Goal: Entertainment & Leisure: Consume media (video, audio)

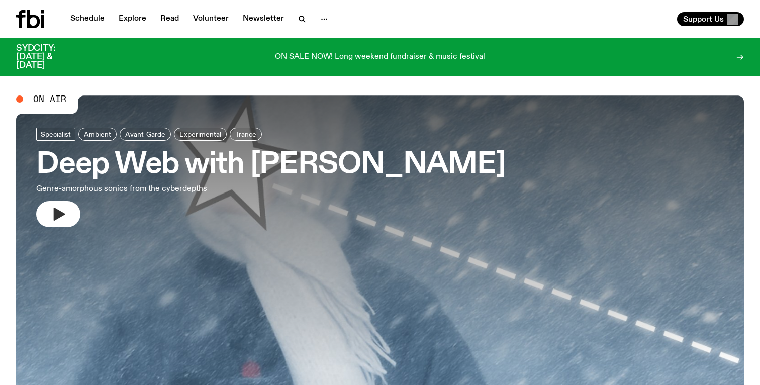
click at [66, 212] on icon "button" at bounding box center [58, 214] width 16 height 16
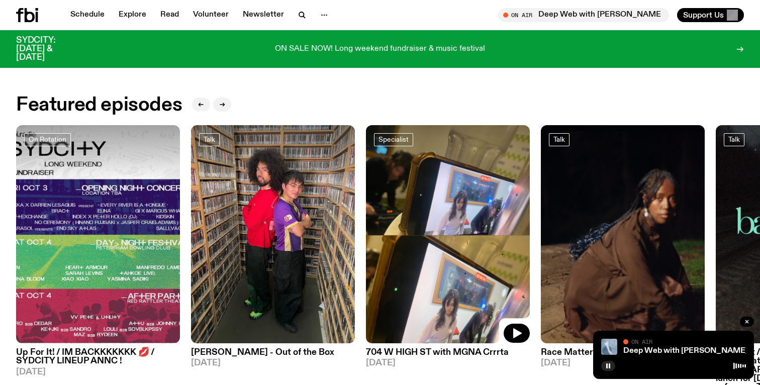
scroll to position [453, 0]
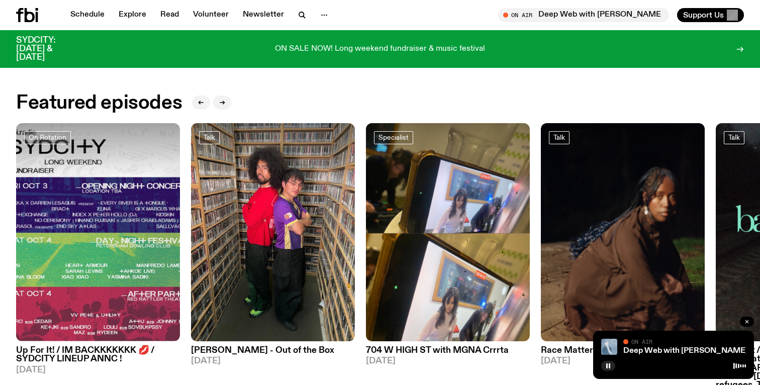
click at [748, 322] on icon "button" at bounding box center [747, 321] width 3 height 3
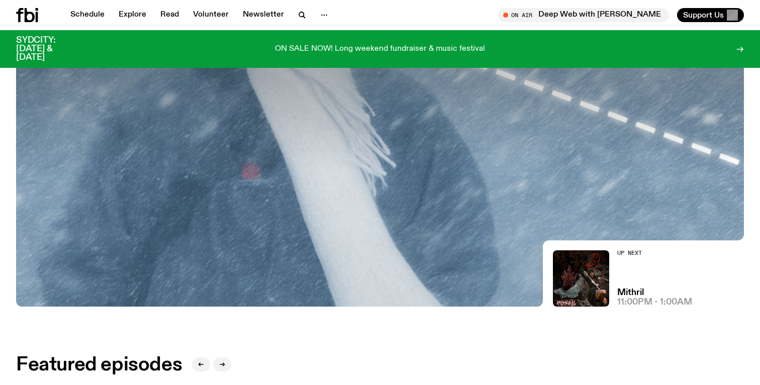
scroll to position [0, 0]
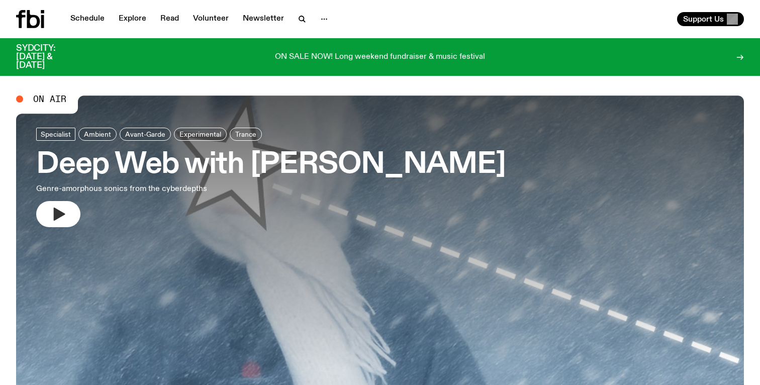
click at [52, 215] on icon "button" at bounding box center [58, 214] width 16 height 16
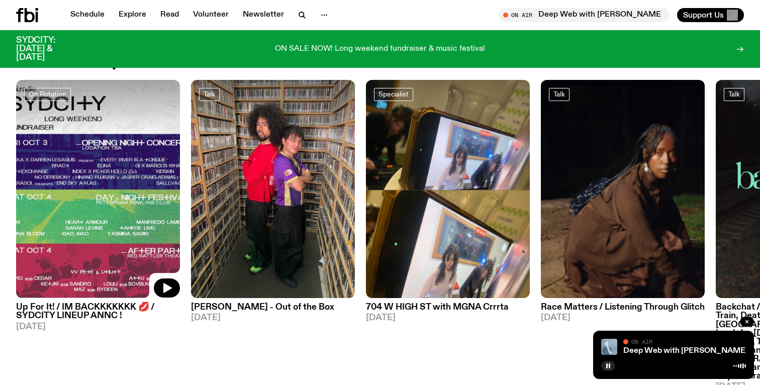
scroll to position [514, 0]
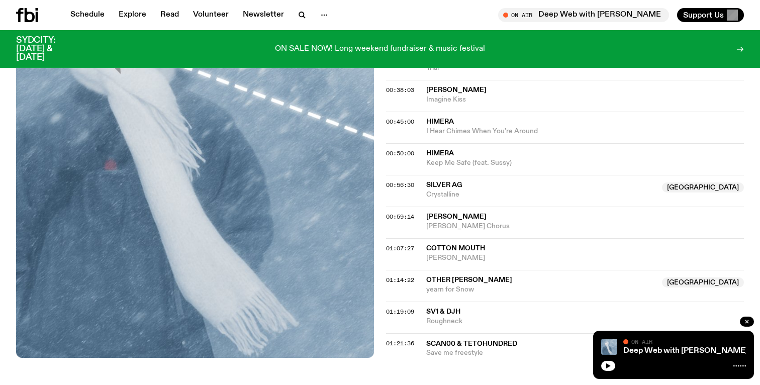
scroll to position [680, 0]
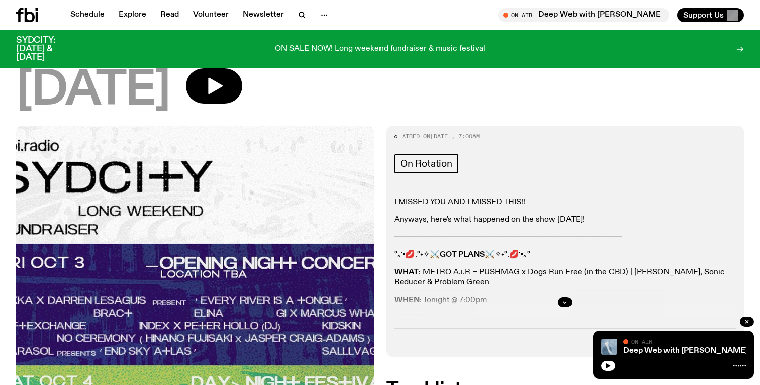
scroll to position [122, 0]
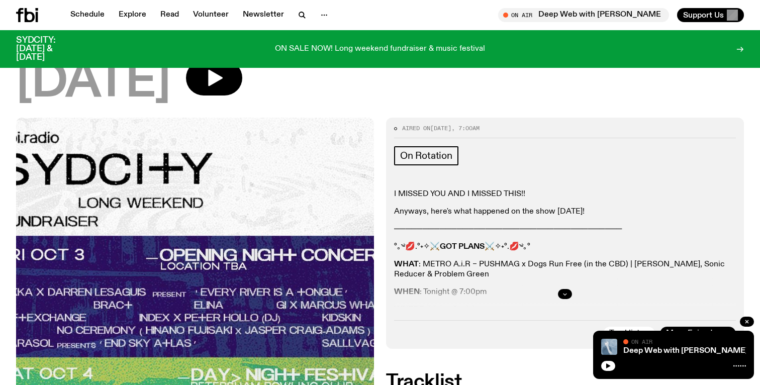
click at [564, 290] on button "button" at bounding box center [565, 294] width 14 height 10
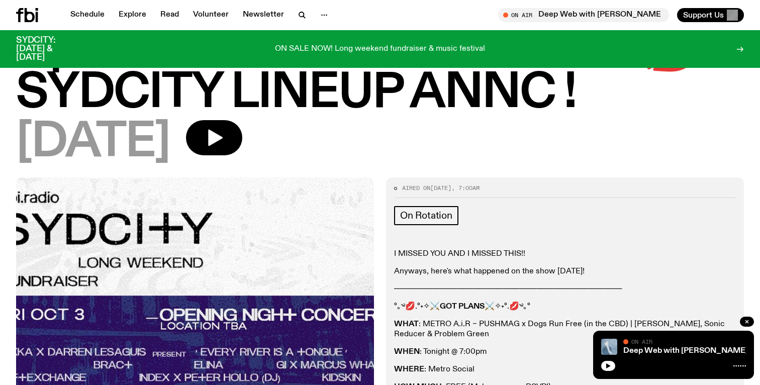
scroll to position [35, 0]
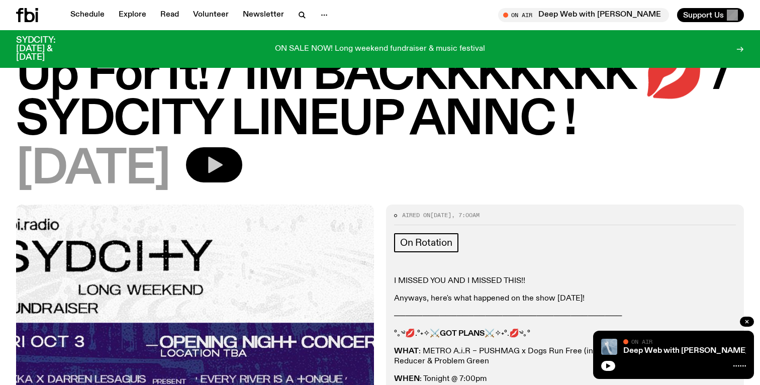
click at [223, 165] on icon "button" at bounding box center [215, 165] width 15 height 17
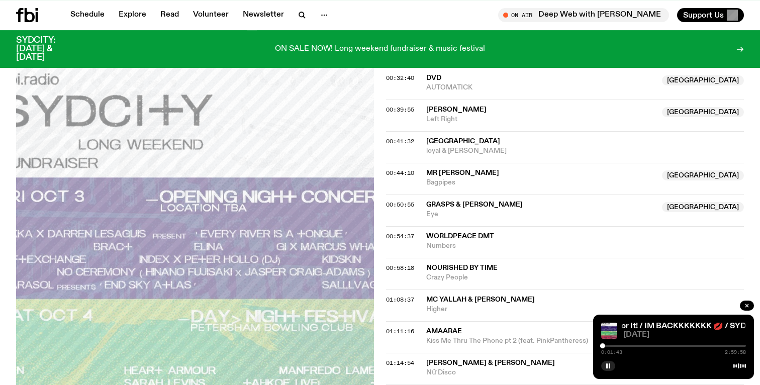
scroll to position [596, 0]
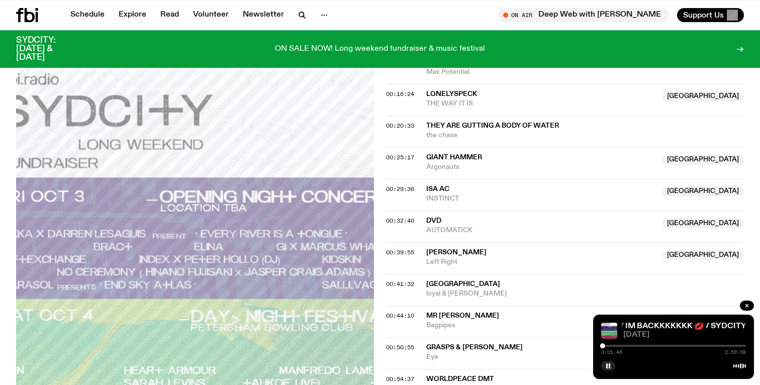
drag, startPoint x: 606, startPoint y: 346, endPoint x: 612, endPoint y: 347, distance: 6.1
click at [612, 347] on div at bounding box center [674, 346] width 145 height 2
click at [607, 345] on div "0:13:07 2:59:58" at bounding box center [674, 349] width 145 height 12
click at [607, 345] on div at bounding box center [674, 346] width 145 height 2
click at [602, 346] on div at bounding box center [539, 346] width 145 height 2
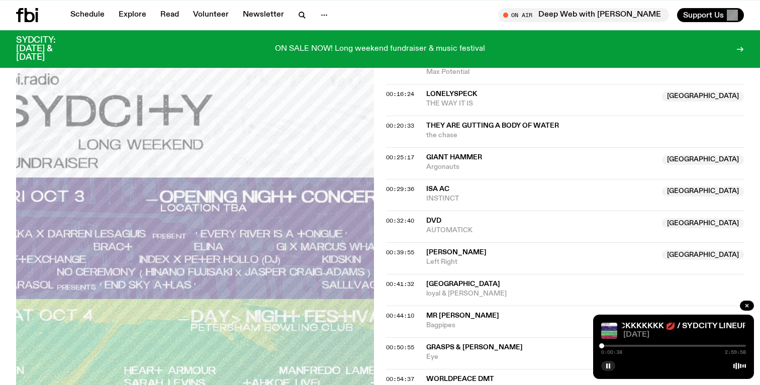
click at [605, 346] on div at bounding box center [674, 346] width 145 height 2
click at [611, 346] on div at bounding box center [674, 346] width 145 height 2
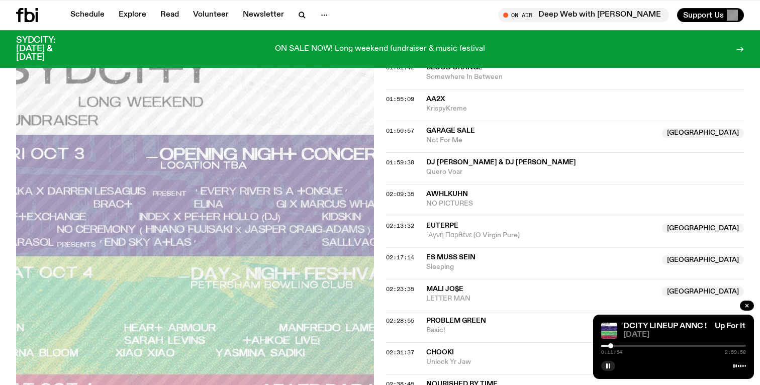
scroll to position [1289, 0]
click at [616, 346] on div at bounding box center [674, 346] width 145 height 2
click at [620, 346] on div at bounding box center [674, 346] width 145 height 2
click at [624, 346] on div at bounding box center [674, 346] width 145 height 2
click at [627, 346] on div at bounding box center [674, 346] width 145 height 2
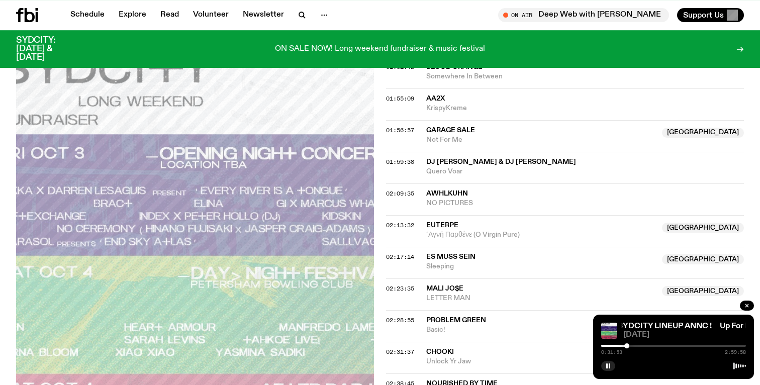
click at [631, 346] on div at bounding box center [674, 346] width 145 height 2
click at [637, 346] on div at bounding box center [674, 346] width 145 height 2
click at [642, 346] on div at bounding box center [674, 346] width 145 height 2
click at [647, 346] on div at bounding box center [674, 346] width 145 height 2
click at [652, 345] on div at bounding box center [674, 346] width 145 height 2
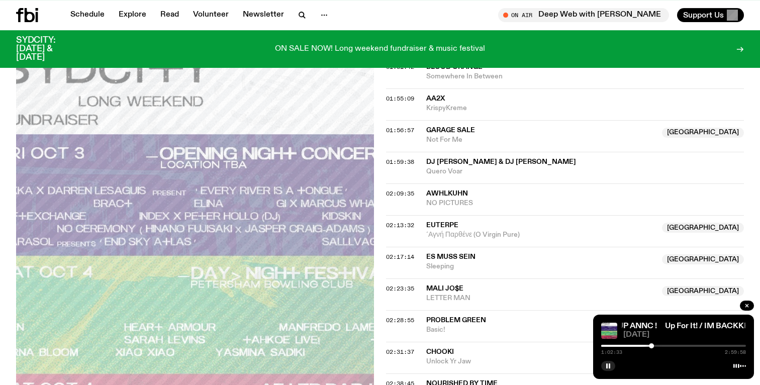
click at [615, 345] on div "1:02:33 2:59:58" at bounding box center [674, 349] width 145 height 12
click at [612, 347] on div "1:02:35 2:59:58" at bounding box center [674, 349] width 145 height 12
click at [611, 346] on div at bounding box center [579, 346] width 145 height 2
click at [615, 346] on div at bounding box center [674, 346] width 145 height 2
click at [618, 345] on div at bounding box center [674, 346] width 145 height 2
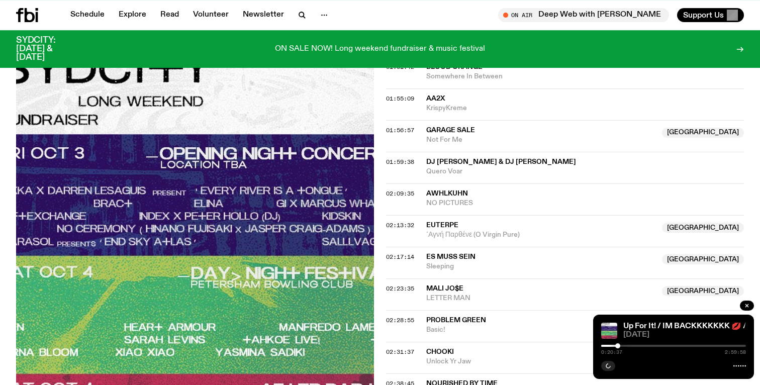
click at [621, 345] on div at bounding box center [674, 346] width 145 height 2
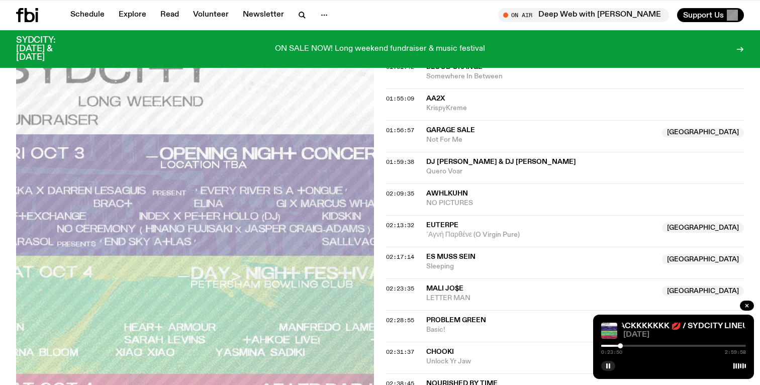
click at [625, 345] on div at bounding box center [674, 346] width 145 height 2
click at [626, 345] on div at bounding box center [674, 346] width 145 height 2
click at [622, 345] on div at bounding box center [553, 346] width 145 height 2
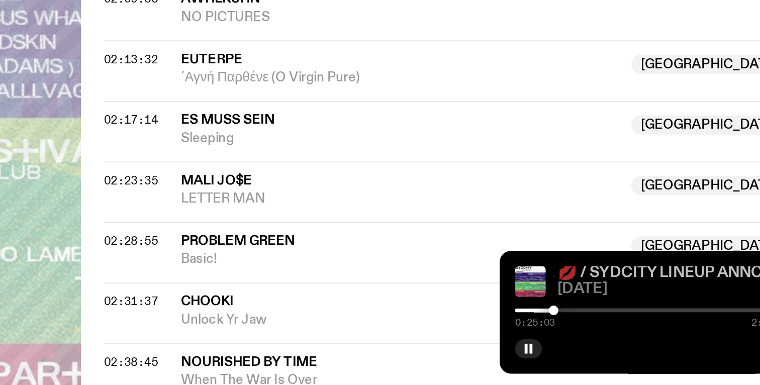
scroll to position [1300, 0]
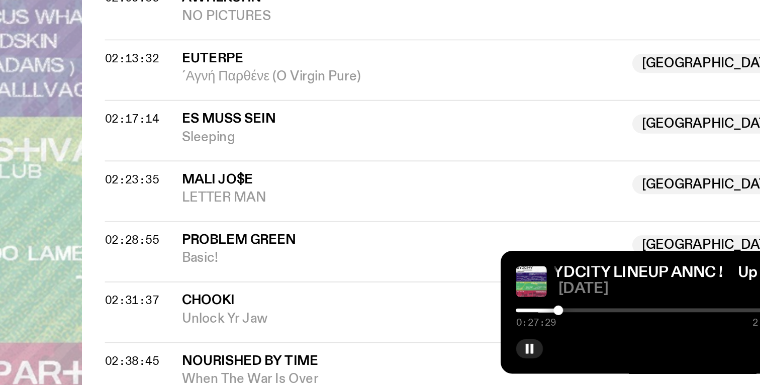
click at [624, 346] on div at bounding box center [623, 346] width 5 height 5
drag, startPoint x: 624, startPoint y: 346, endPoint x: 629, endPoint y: 346, distance: 5.1
click at [629, 346] on div at bounding box center [629, 346] width 5 height 5
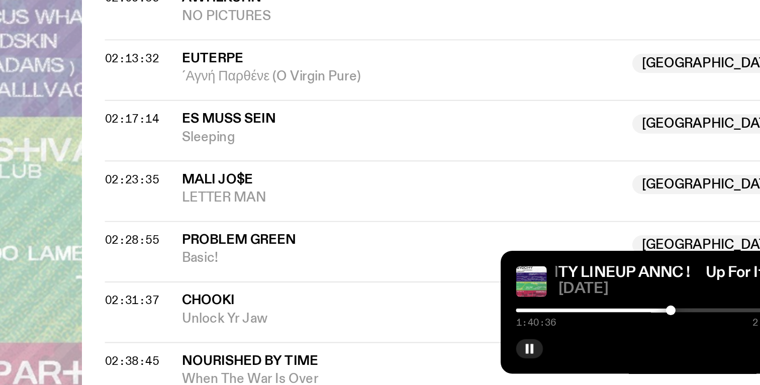
drag, startPoint x: 629, startPoint y: 346, endPoint x: 721, endPoint y: 354, distance: 91.8
click at [721, 354] on div "1:40:36 2:59:58" at bounding box center [674, 349] width 145 height 12
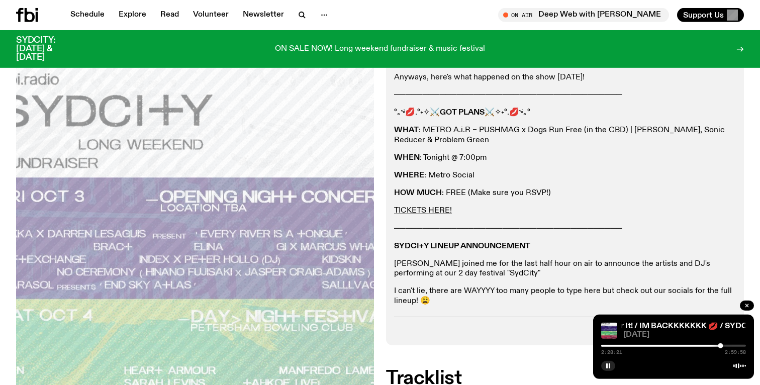
scroll to position [257, 0]
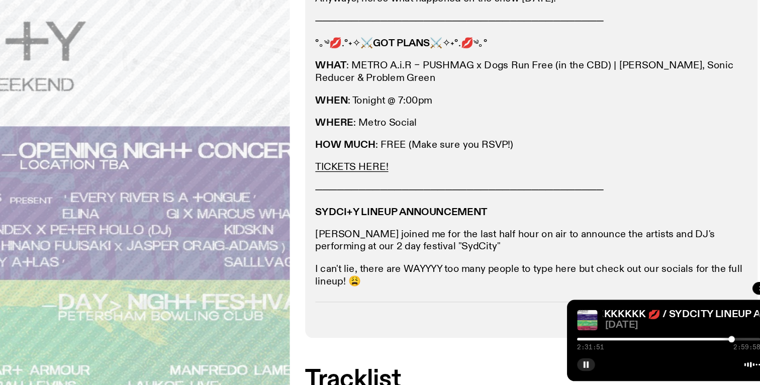
click at [724, 346] on div at bounding box center [723, 346] width 5 height 5
click at [725, 346] on div at bounding box center [725, 346] width 5 height 5
click at [728, 346] on div at bounding box center [726, 346] width 5 height 5
click at [731, 346] on div at bounding box center [730, 346] width 5 height 5
click at [733, 347] on div at bounding box center [732, 346] width 5 height 5
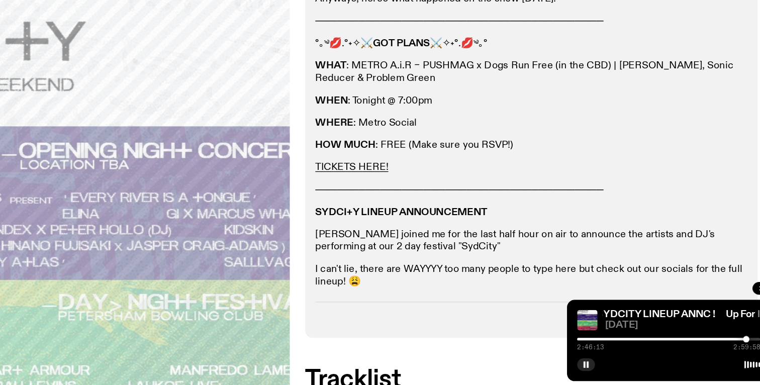
click at [735, 346] on div at bounding box center [735, 346] width 5 height 5
click at [738, 346] on div at bounding box center [737, 346] width 5 height 5
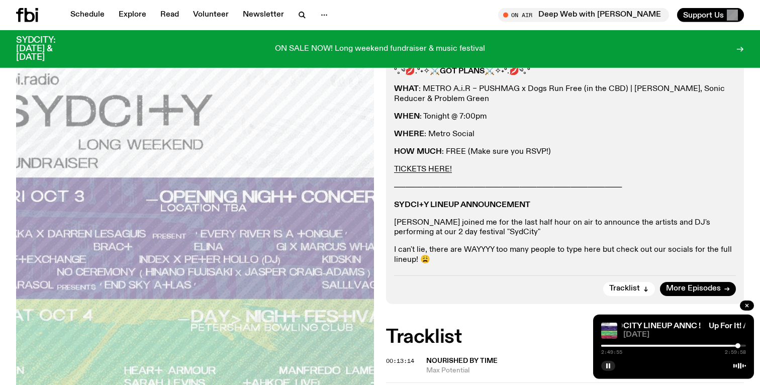
scroll to position [298, 0]
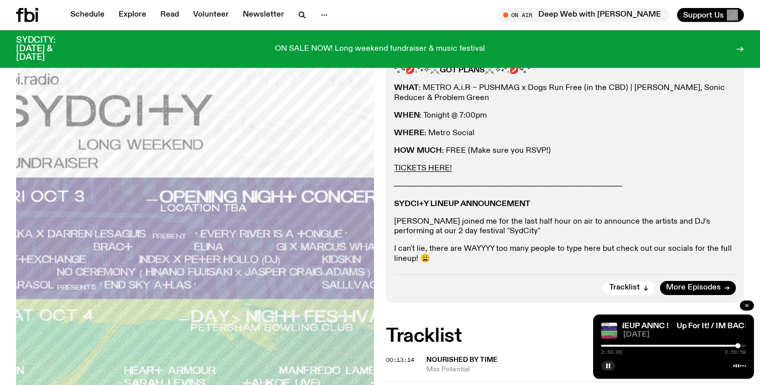
click at [750, 307] on icon "button" at bounding box center [747, 306] width 6 height 6
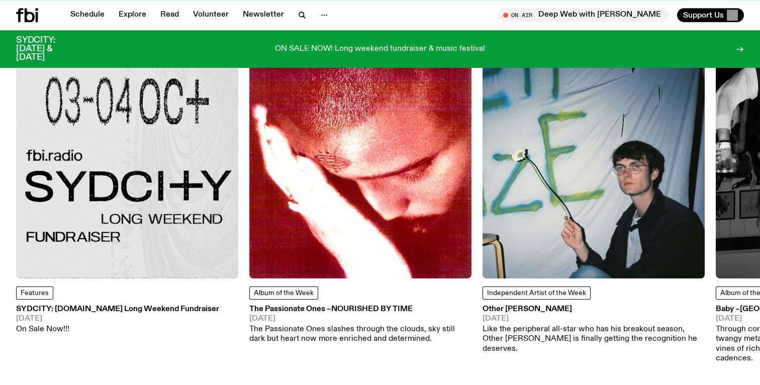
scroll to position [1368, 0]
click at [111, 305] on h3 "SYDCITY: [DOMAIN_NAME] Long Weekend Fundraiser" at bounding box center [117, 309] width 203 height 8
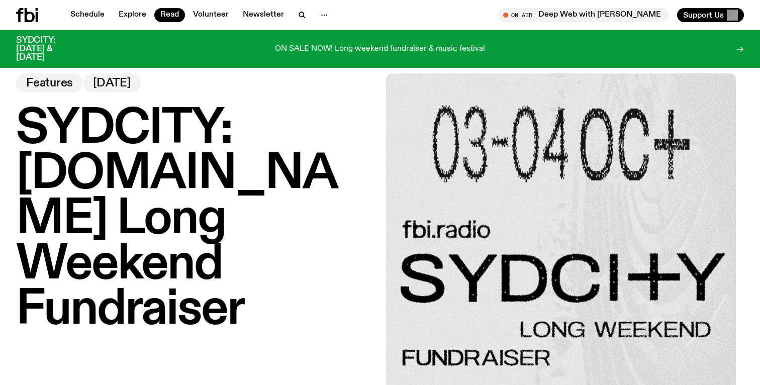
scroll to position [12, 0]
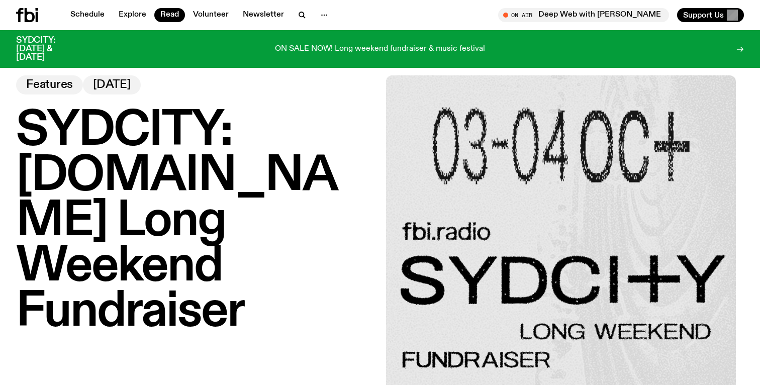
click at [25, 14] on icon at bounding box center [27, 15] width 22 height 14
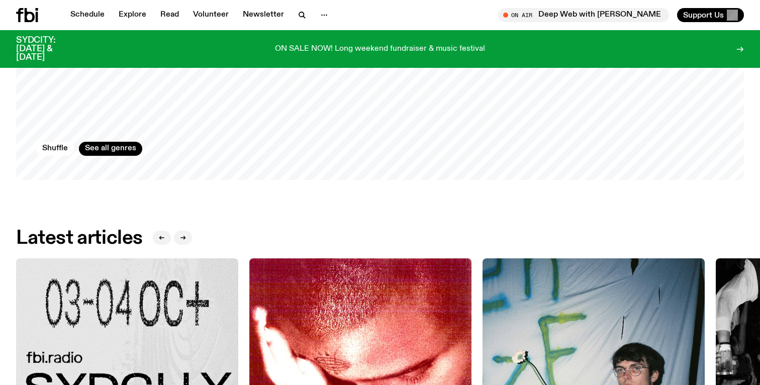
scroll to position [1039, 0]
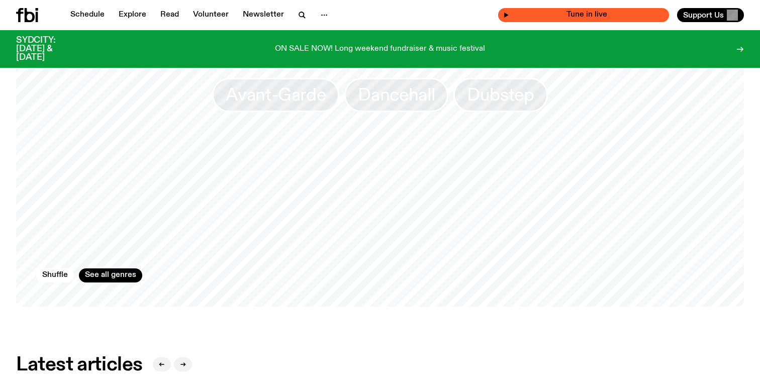
click at [598, 11] on div "Tune in live" at bounding box center [583, 15] width 171 height 14
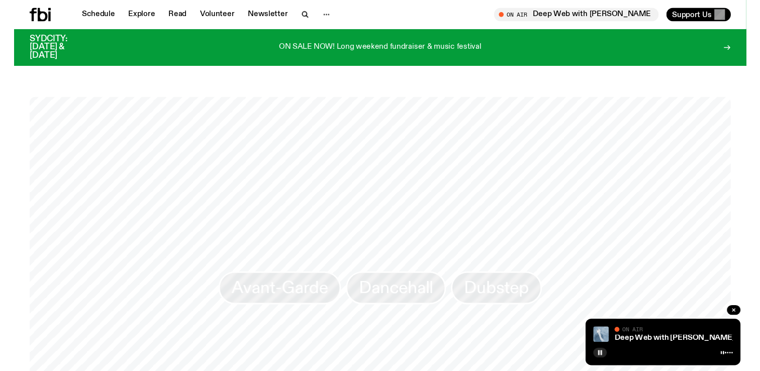
scroll to position [758, 0]
